Goal: Information Seeking & Learning: Learn about a topic

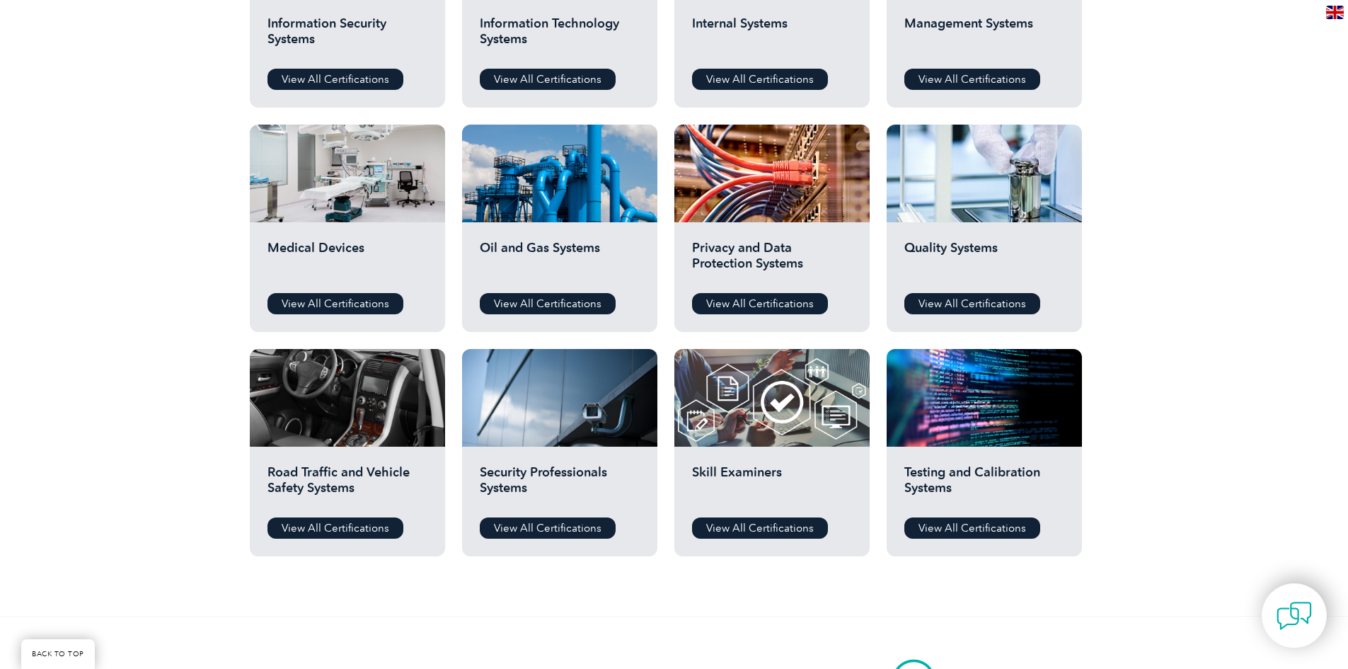
scroll to position [779, 0]
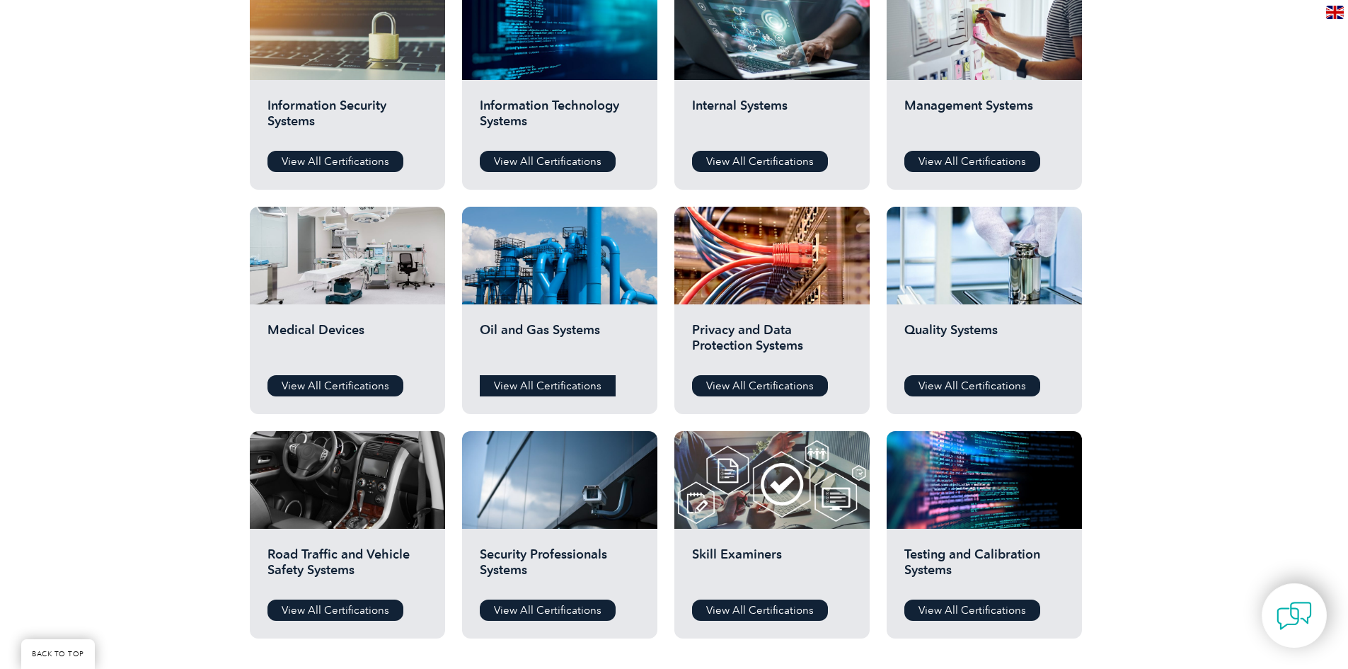
click at [512, 389] on link "View All Certifications" at bounding box center [548, 385] width 136 height 21
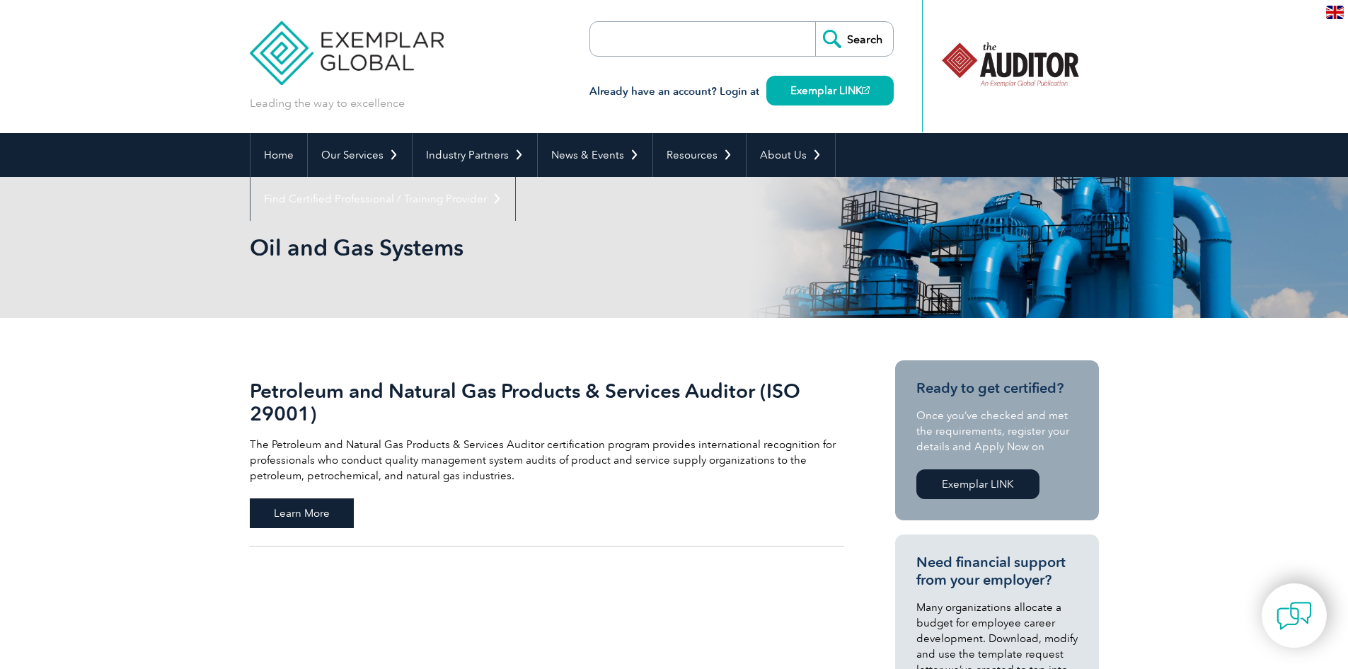
click at [336, 520] on span "Learn More" at bounding box center [302, 513] width 104 height 30
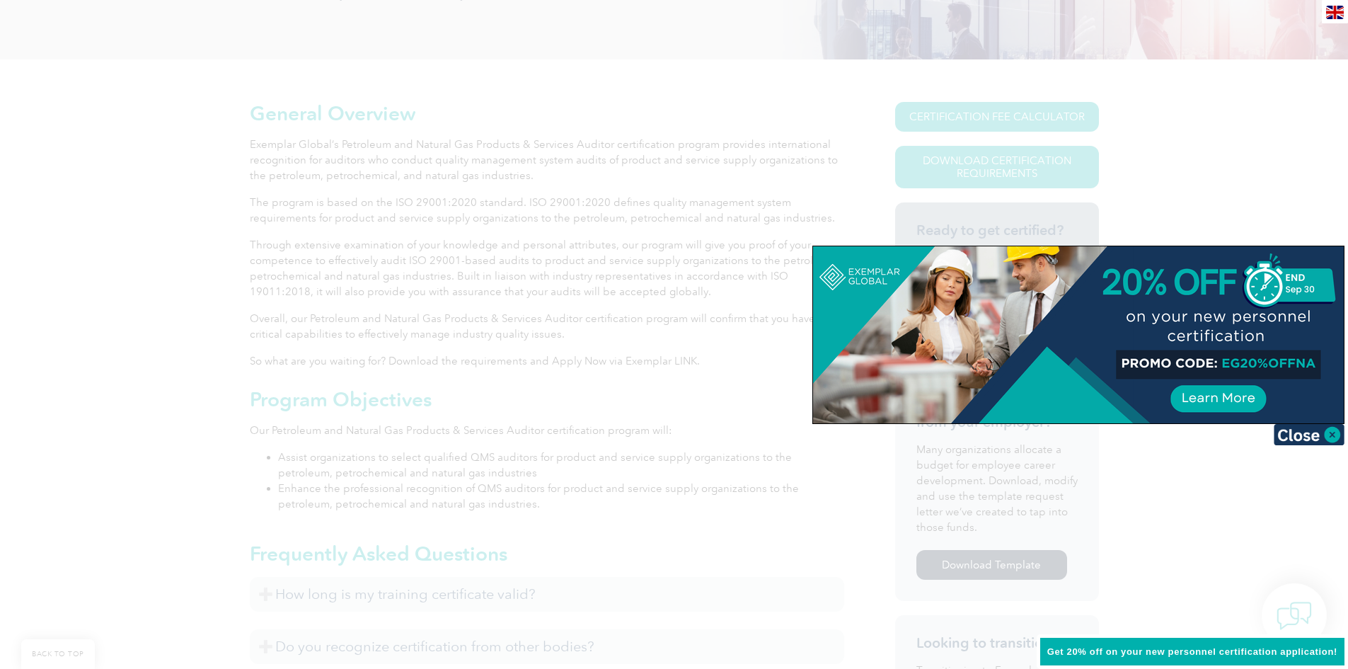
scroll to position [425, 0]
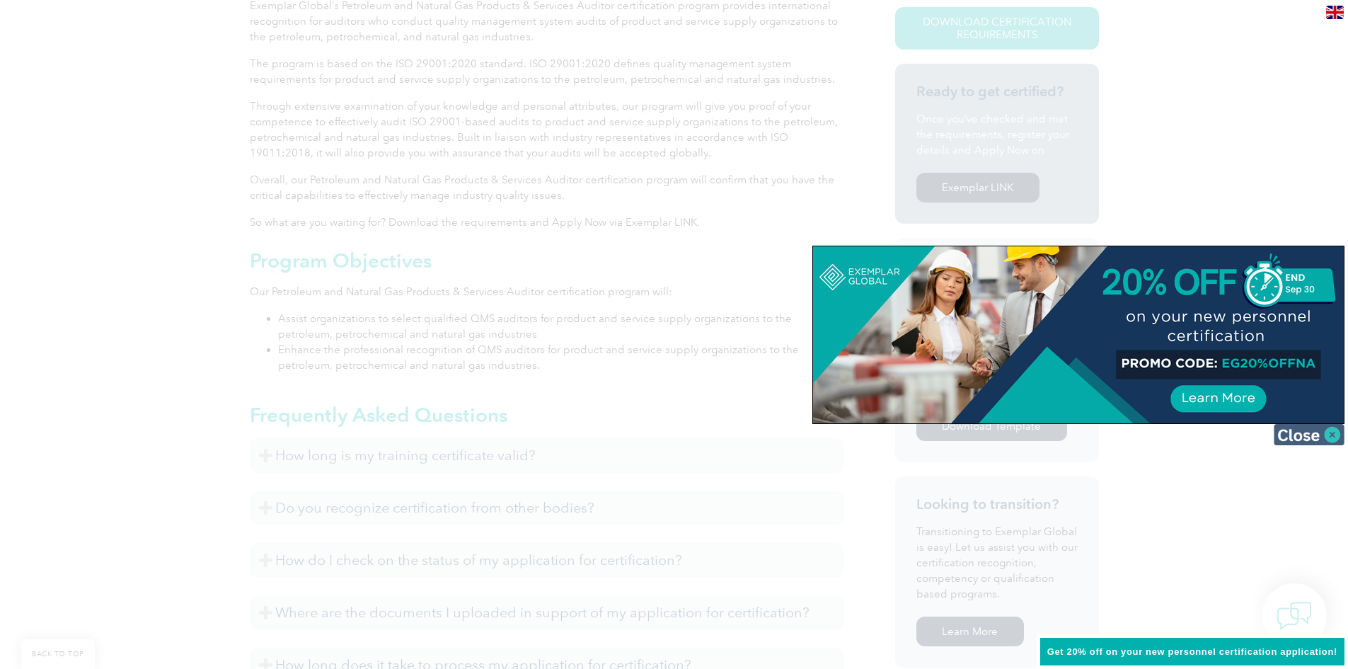
click at [1338, 430] on img at bounding box center [1309, 434] width 71 height 21
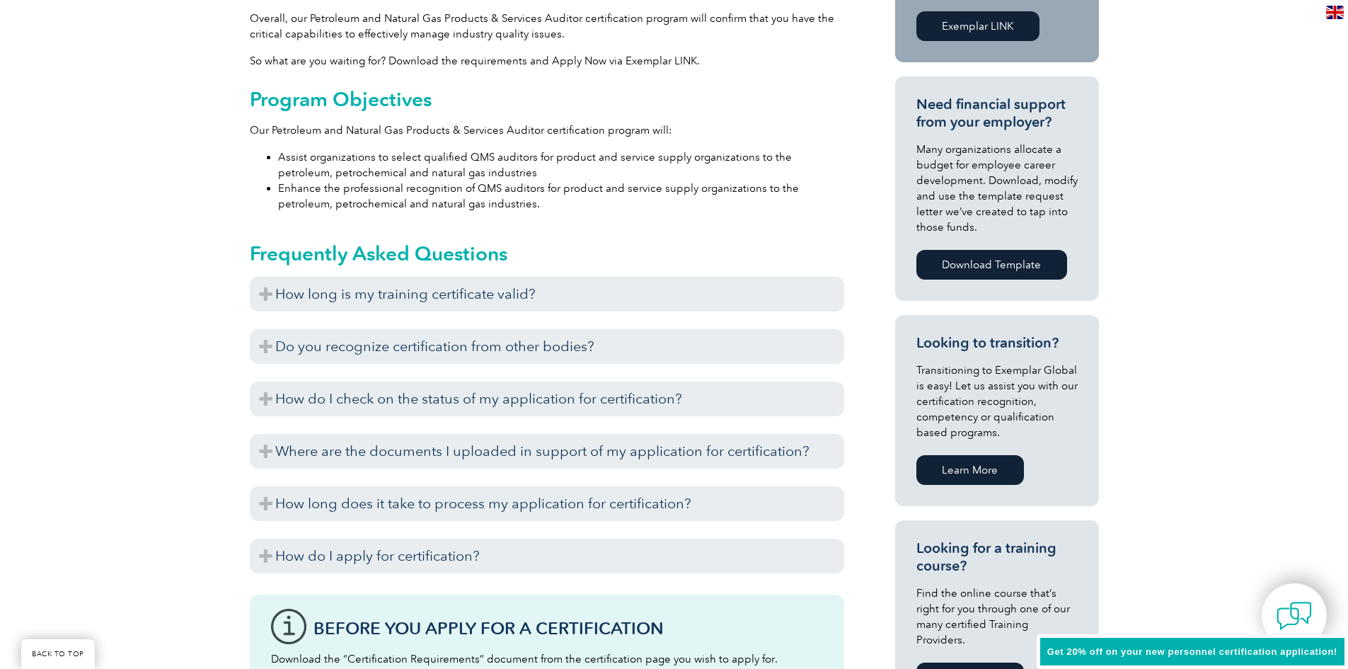
scroll to position [566, 0]
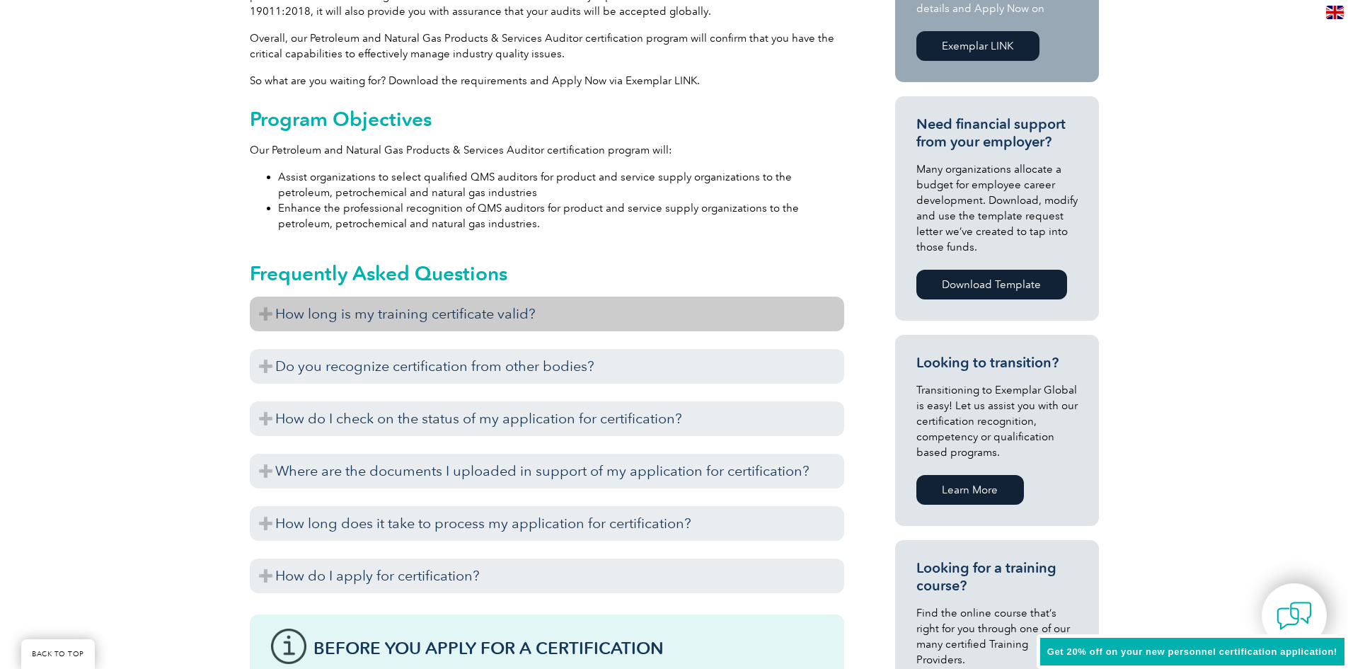
click at [302, 314] on h3 "How long is my training certificate valid?" at bounding box center [547, 314] width 595 height 35
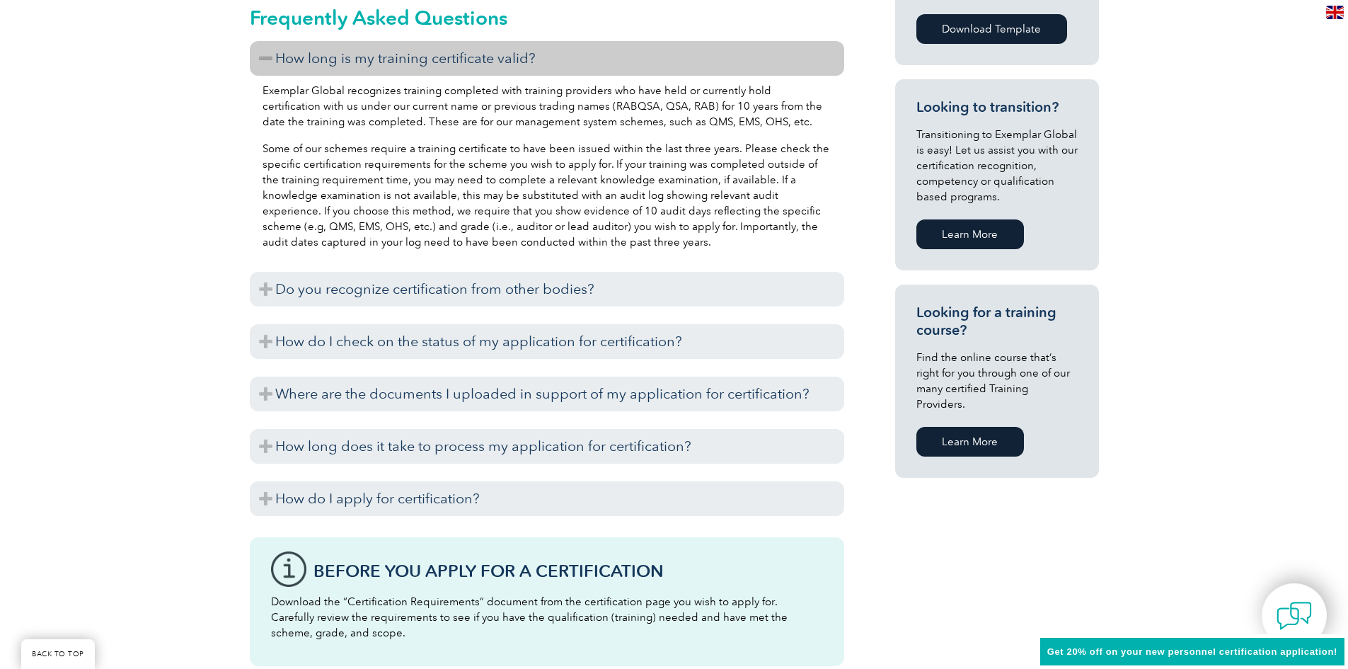
scroll to position [849, 0]
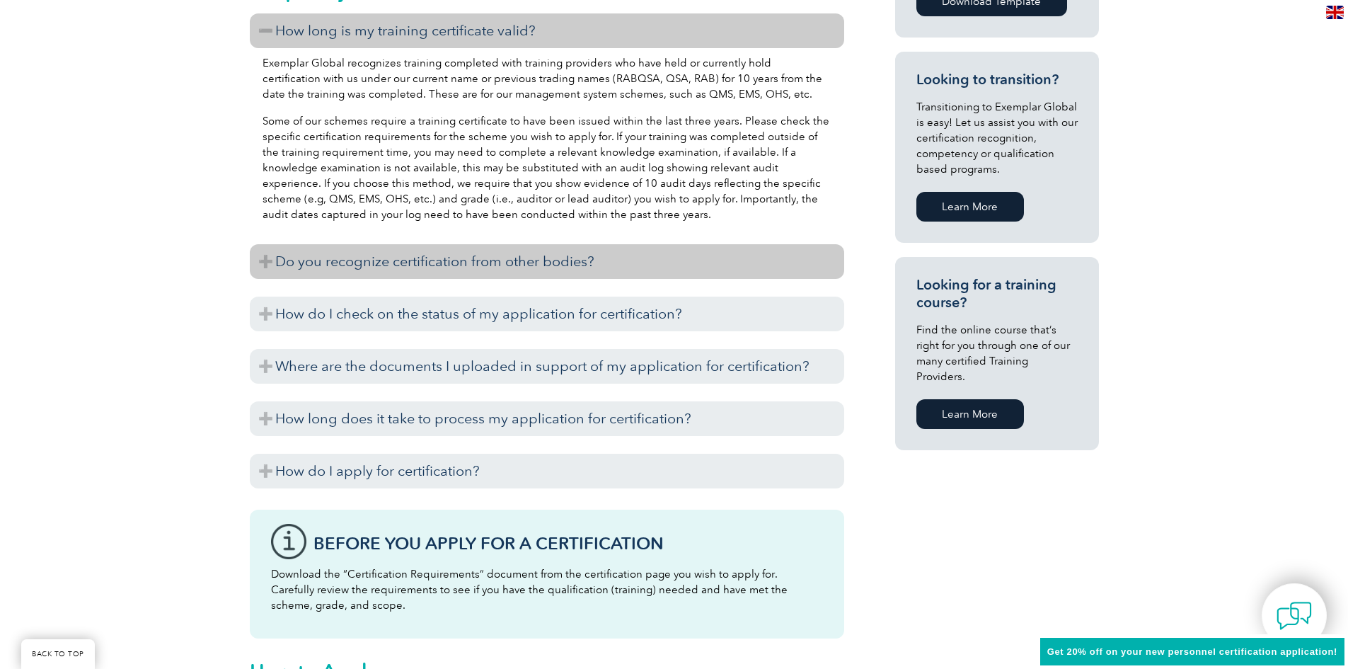
click at [340, 265] on h3 "Do you recognize certification from other bodies?" at bounding box center [547, 261] width 595 height 35
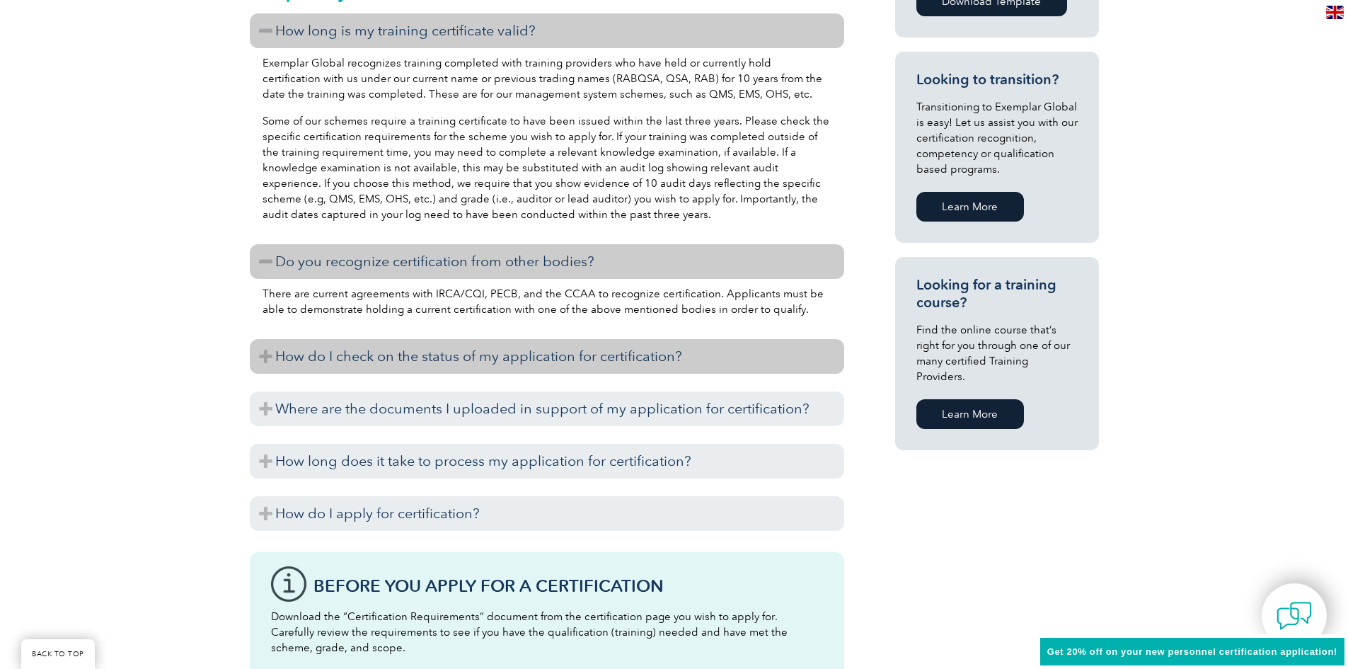
click at [271, 363] on h3 "How do I check on the status of my application for certification?" at bounding box center [547, 356] width 595 height 35
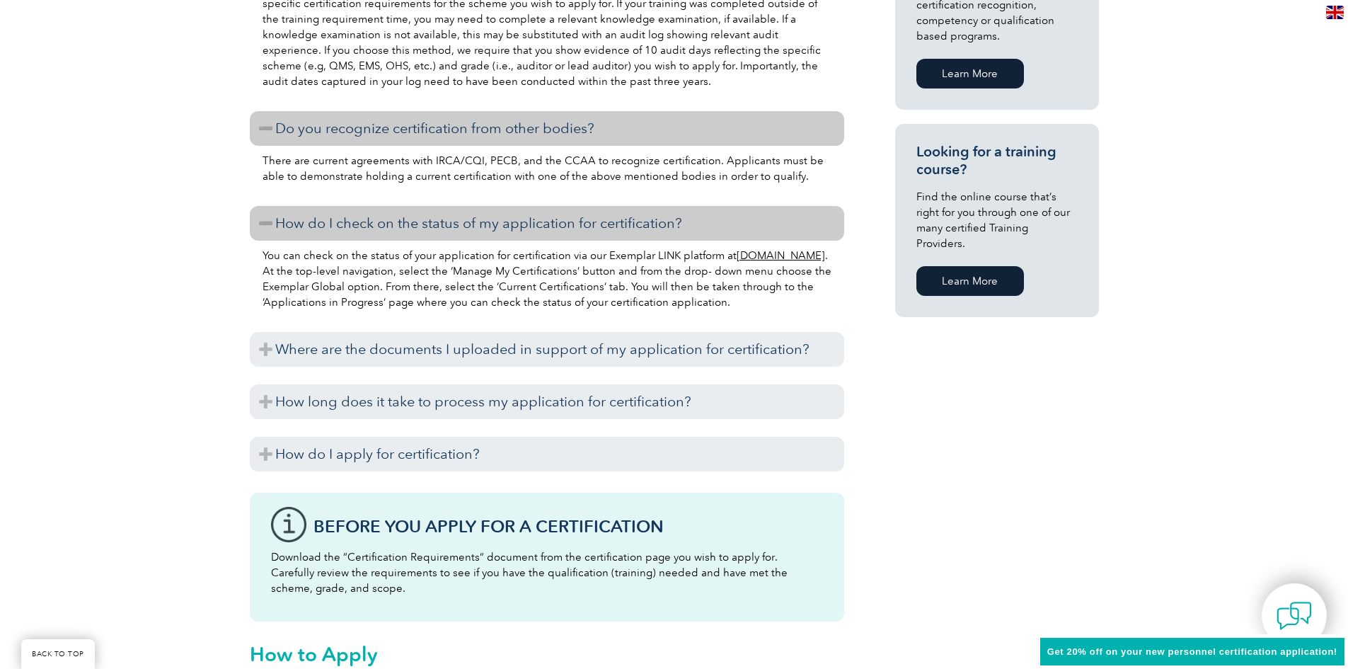
scroll to position [991, 0]
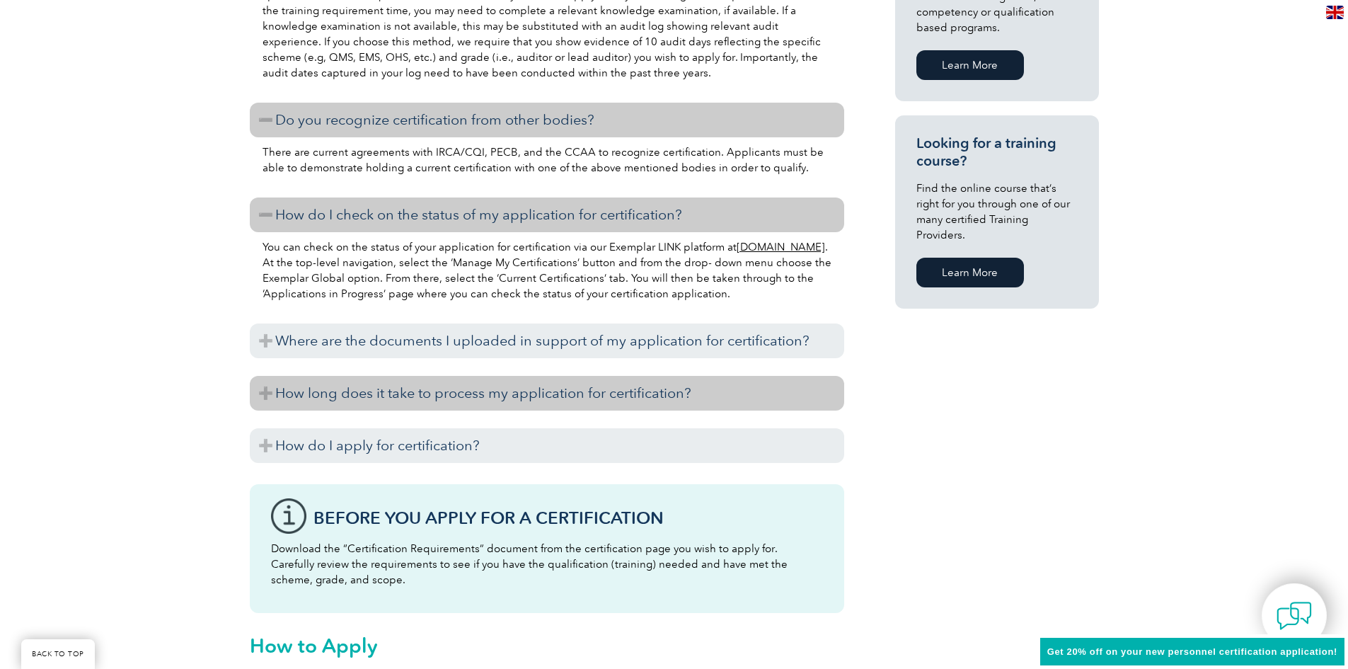
click at [281, 393] on h3 "How long does it take to process my application for certification?" at bounding box center [547, 393] width 595 height 35
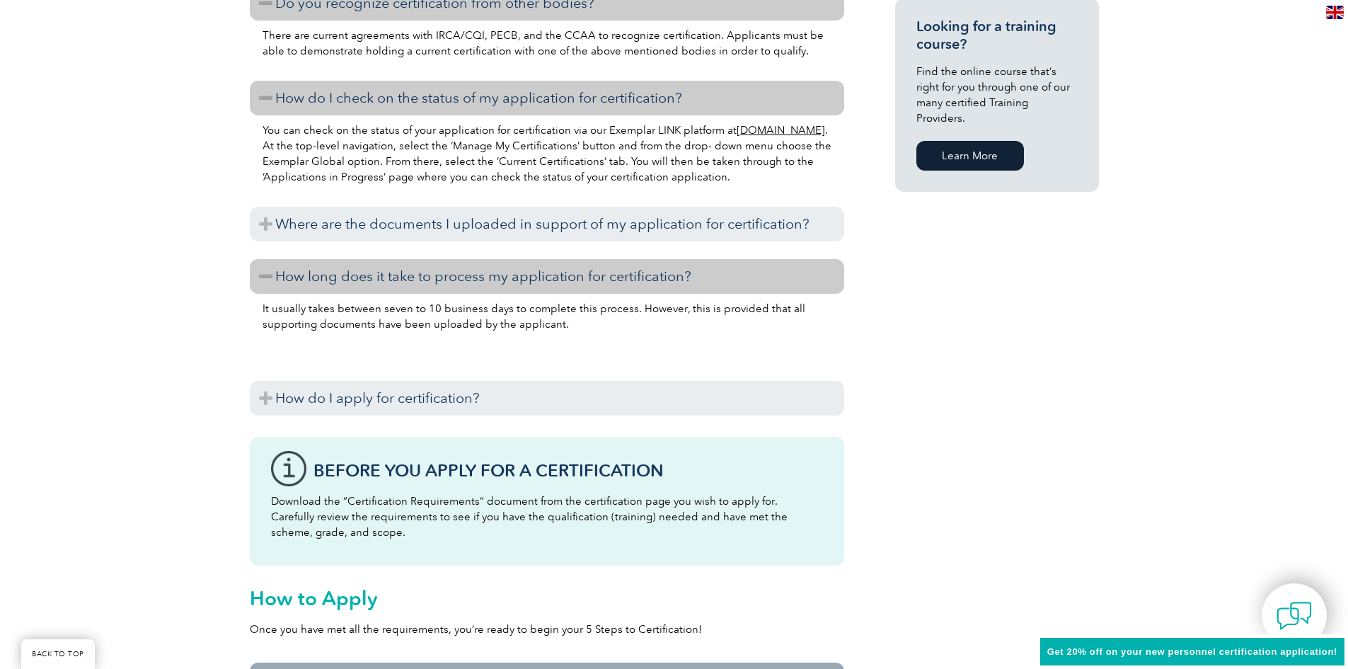
scroll to position [1132, 0]
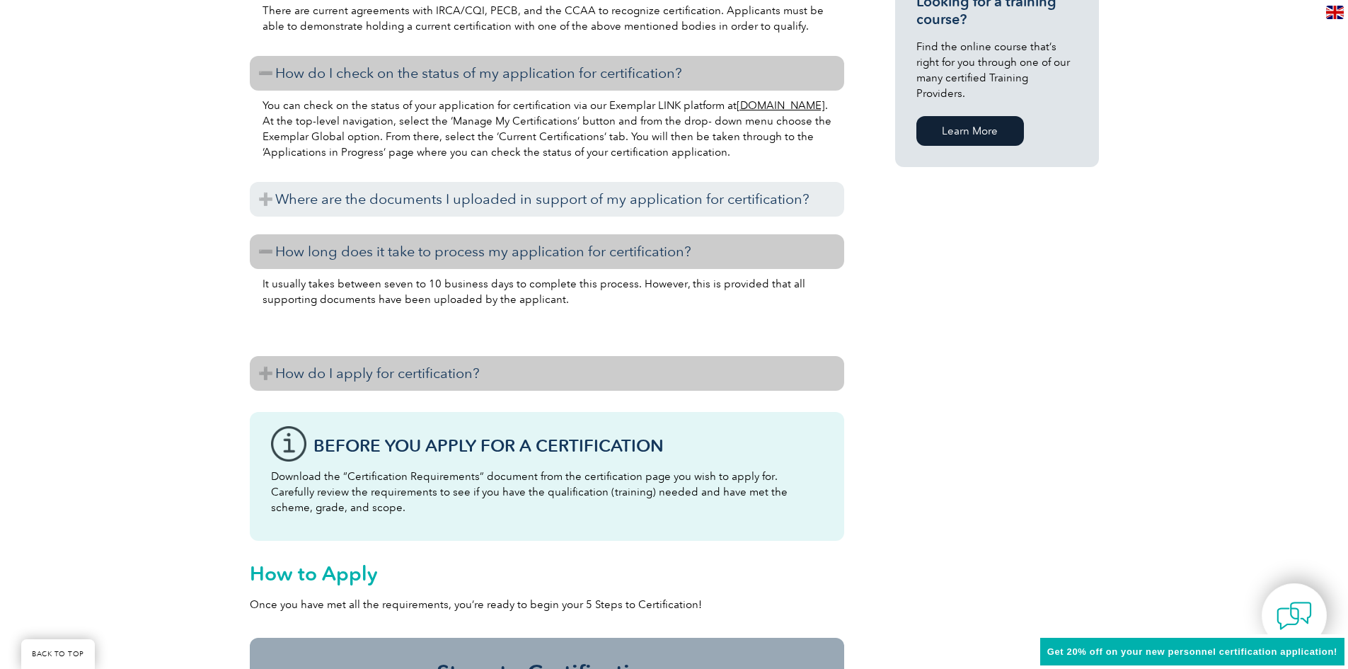
click at [283, 378] on h3 "How do I apply for certification?" at bounding box center [547, 373] width 595 height 35
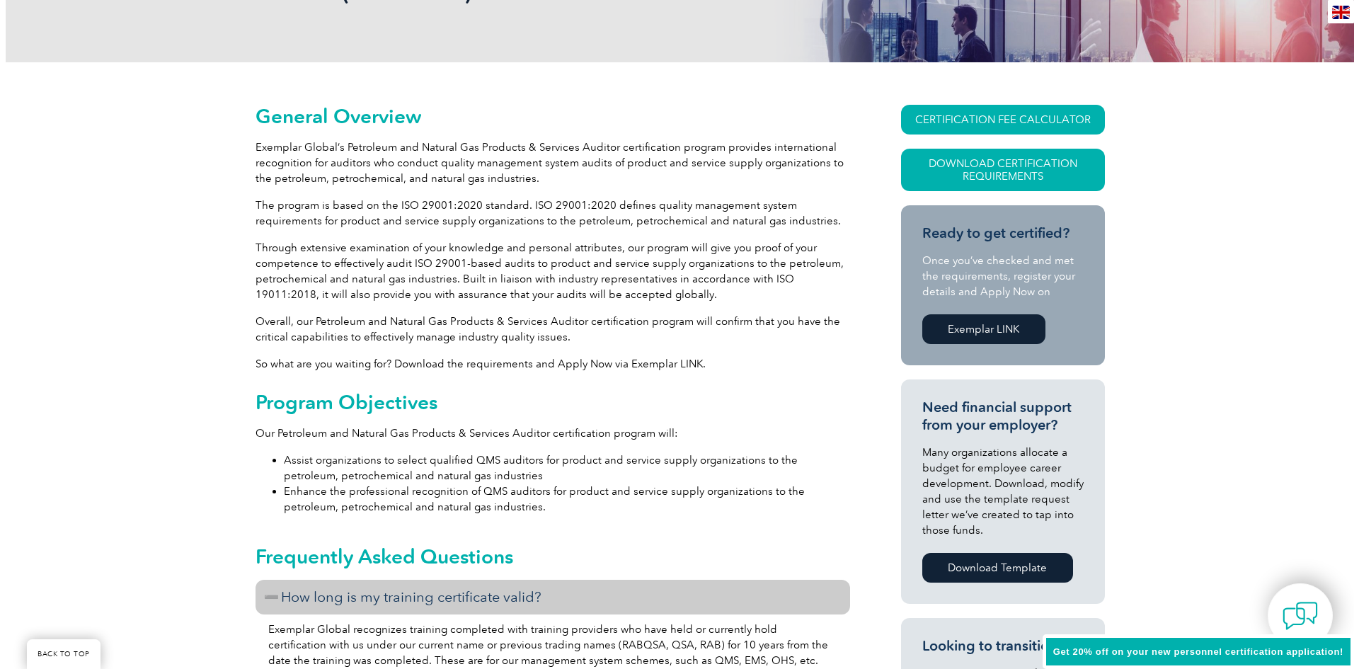
scroll to position [0, 0]
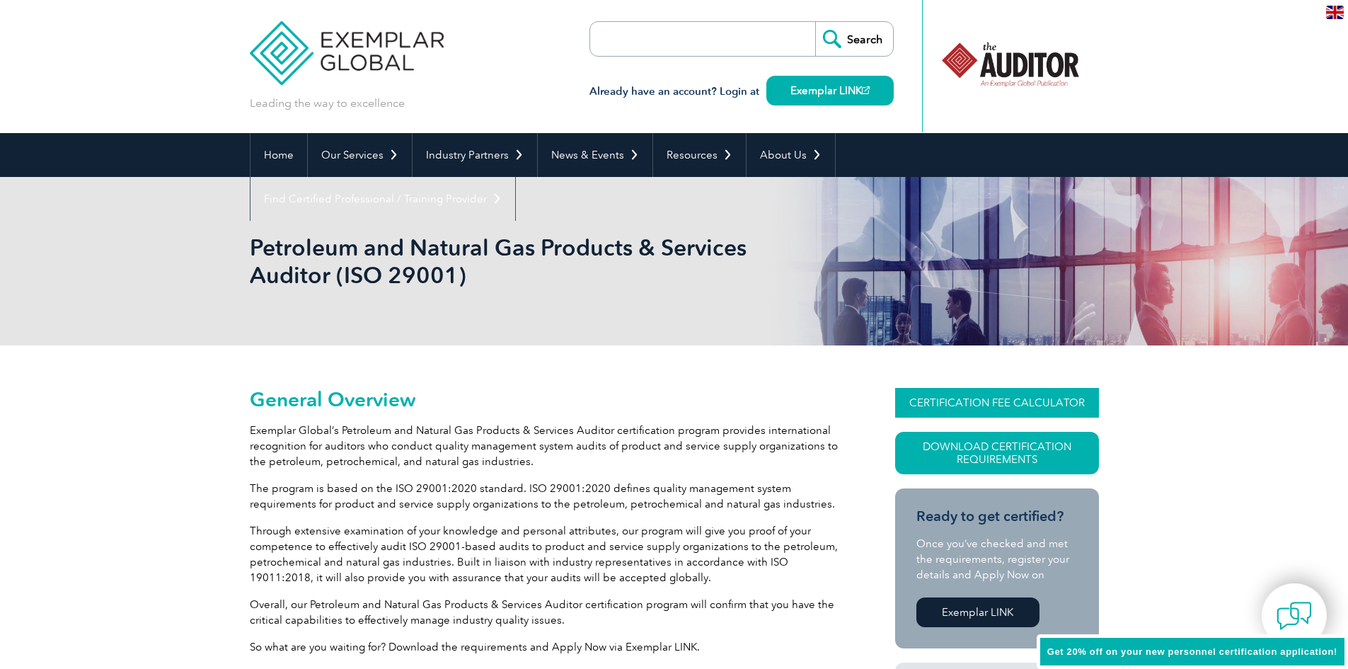
click at [958, 399] on link "CERTIFICATION FEE CALCULATOR" at bounding box center [997, 403] width 204 height 30
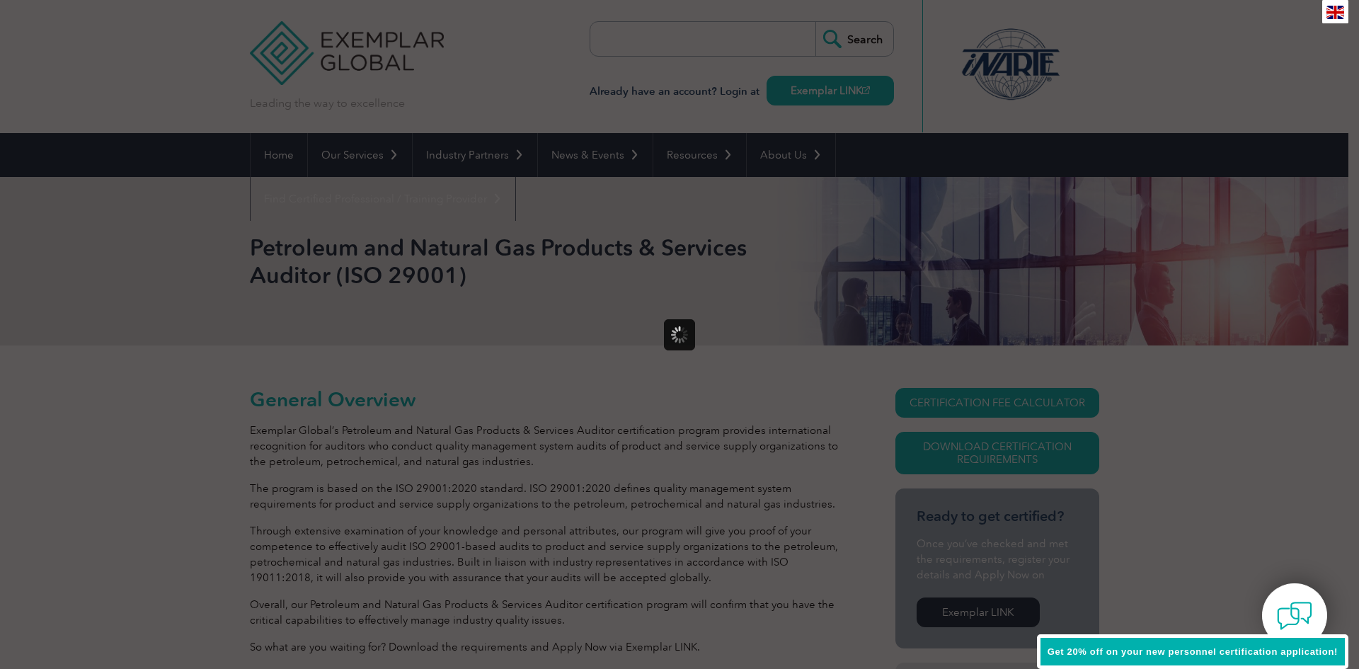
click at [977, 411] on div at bounding box center [679, 334] width 1359 height 669
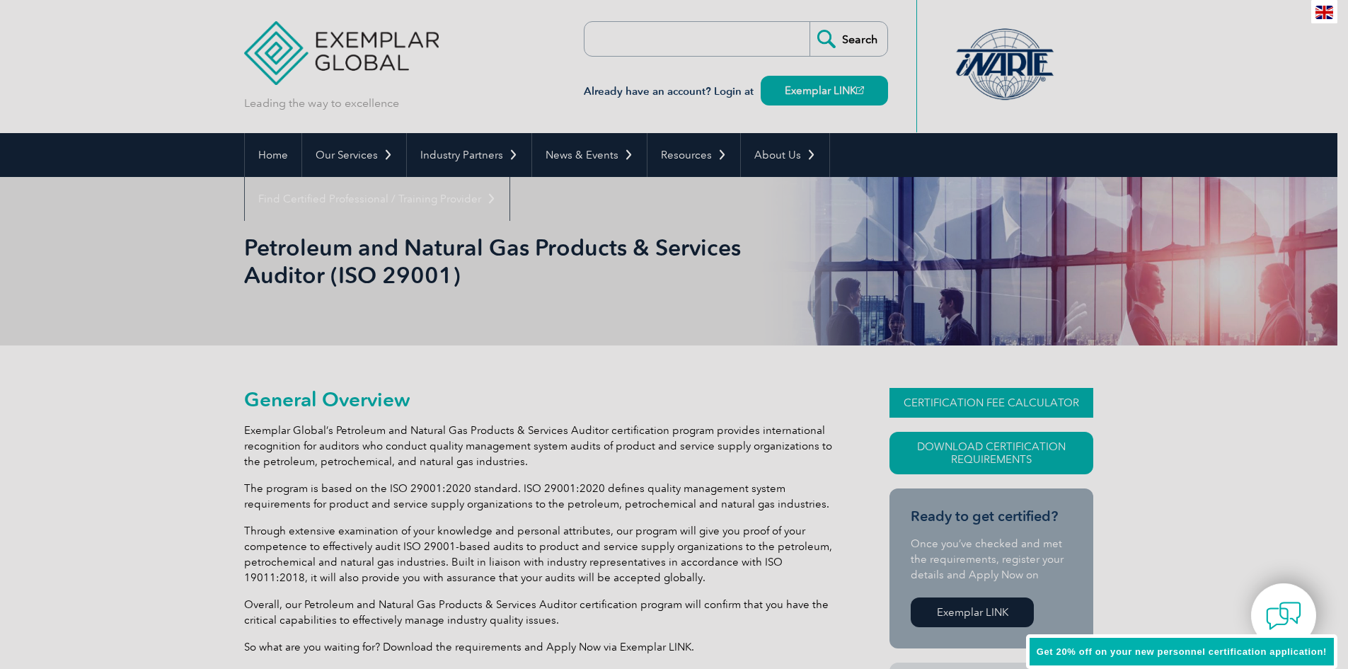
click at [979, 403] on link "CERTIFICATION FEE CALCULATOR" at bounding box center [992, 403] width 204 height 30
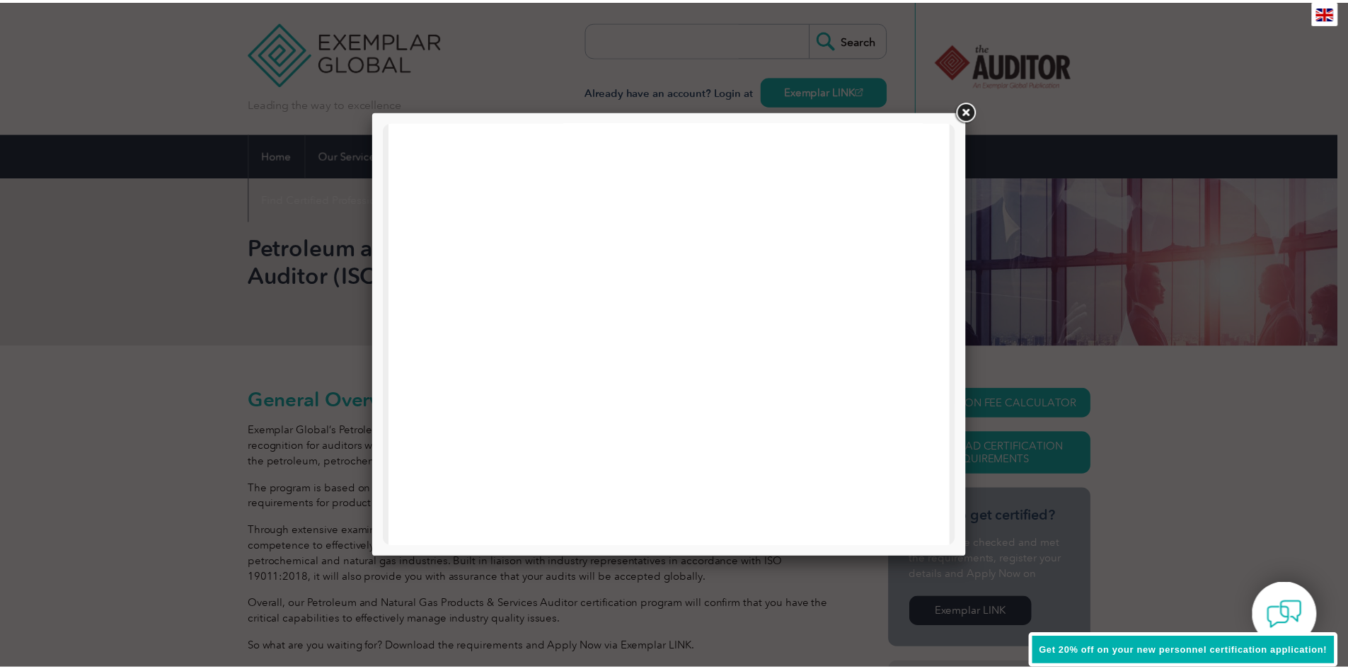
scroll to position [463, 0]
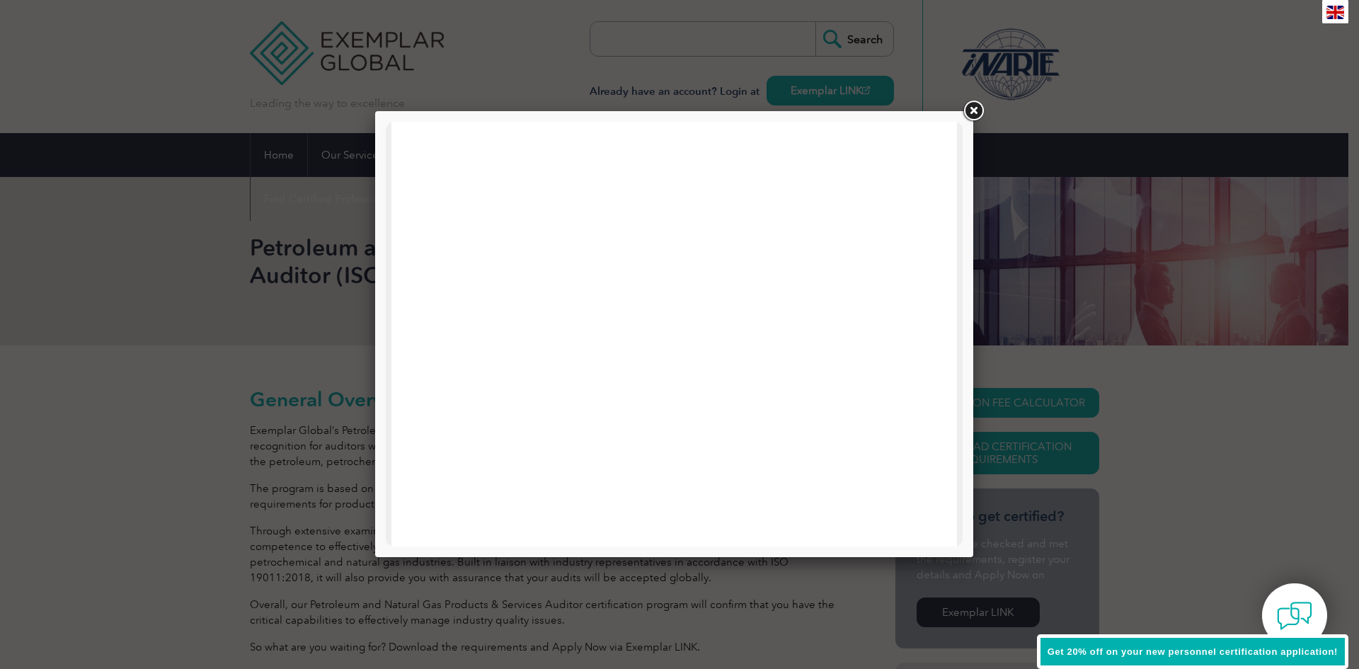
click at [980, 107] on link at bounding box center [972, 110] width 25 height 25
